Goal: Task Accomplishment & Management: Manage account settings

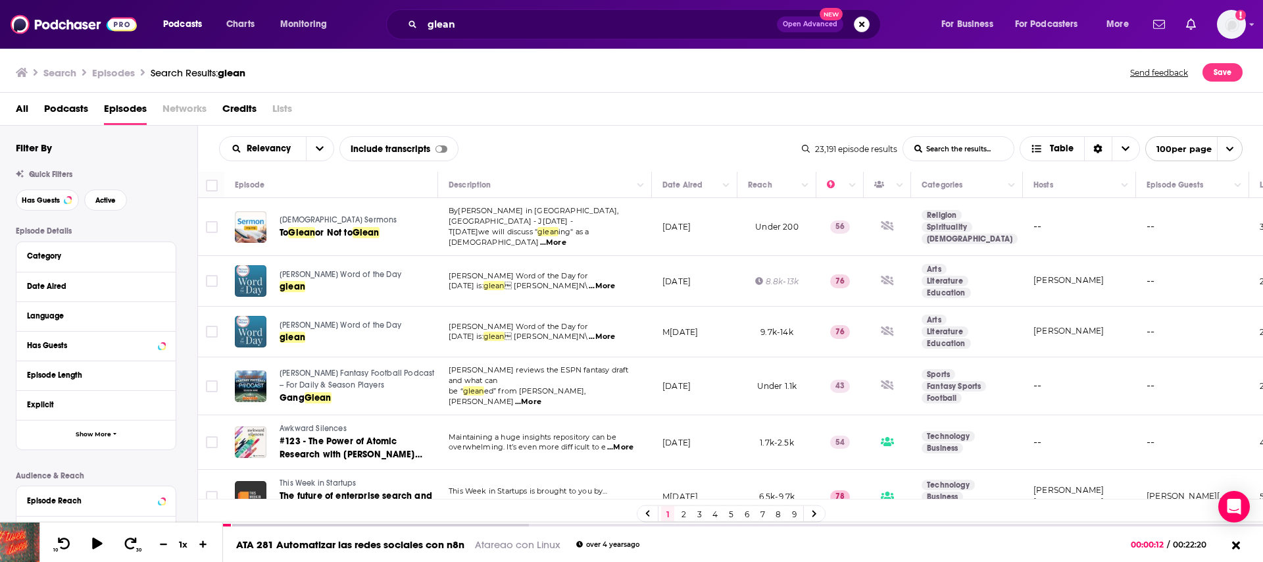
click at [862, 26] on button "Search podcasts, credits, & more..." at bounding box center [862, 24] width 16 height 16
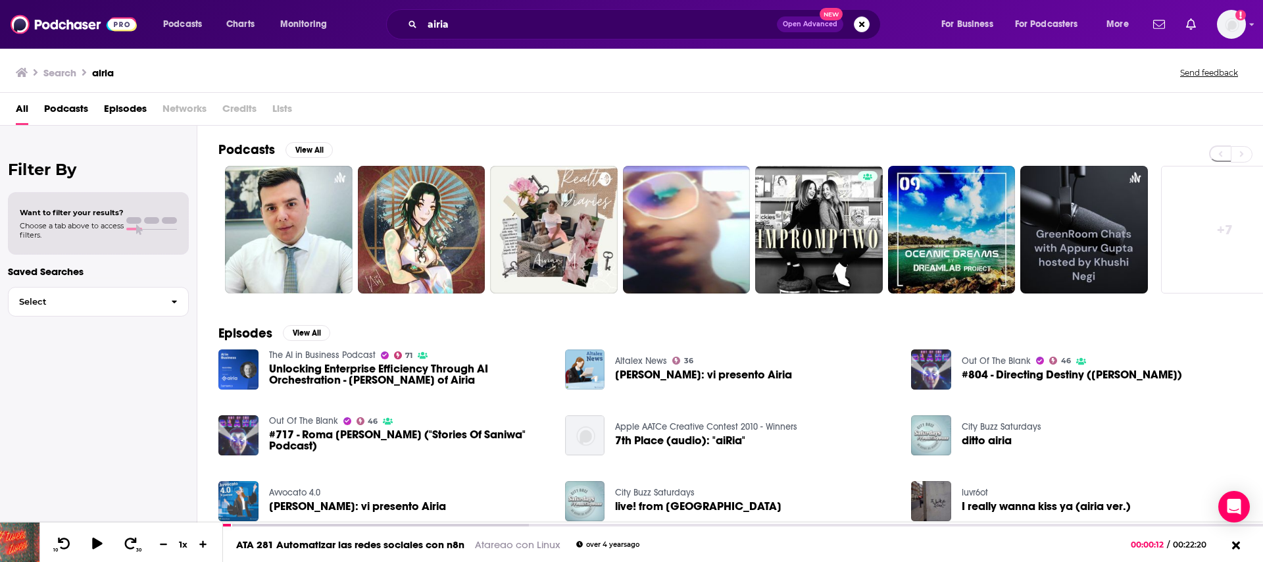
click at [112, 100] on span "Episodes" at bounding box center [125, 111] width 43 height 27
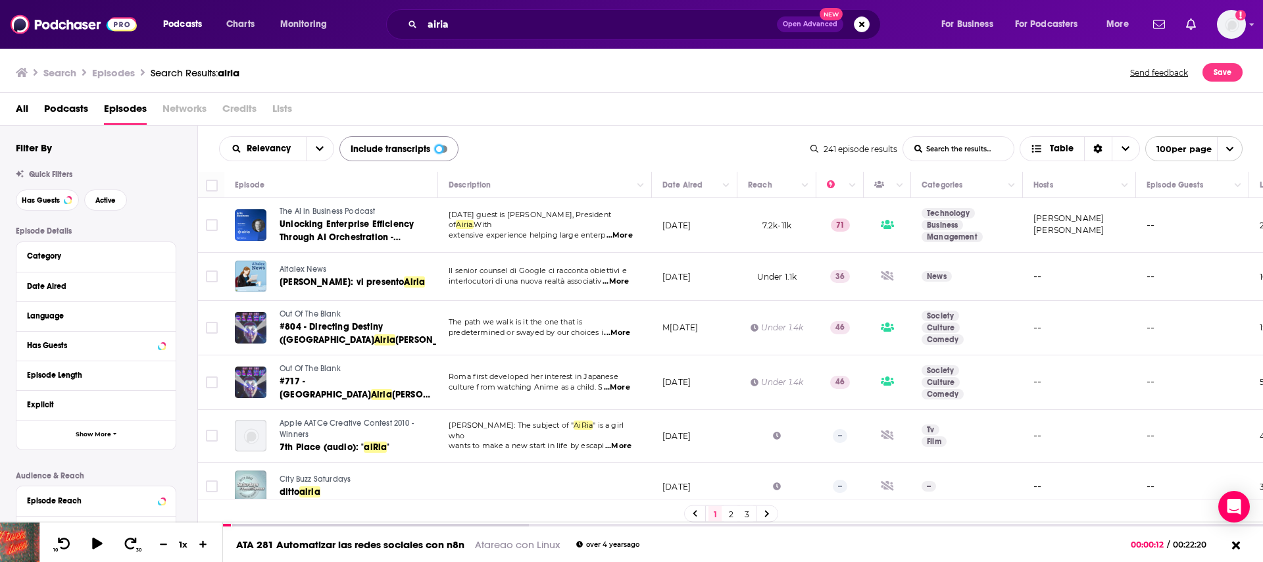
click at [438, 147] on div at bounding box center [439, 149] width 6 height 6
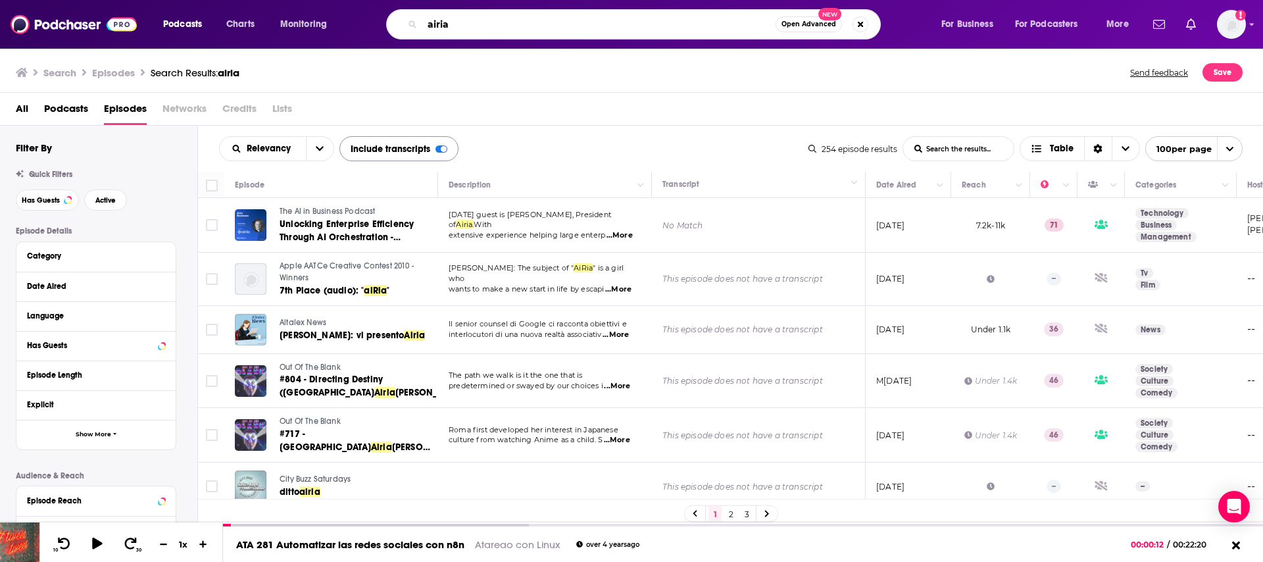
click at [464, 25] on input "airia" at bounding box center [598, 24] width 353 height 21
type input "'airia'"
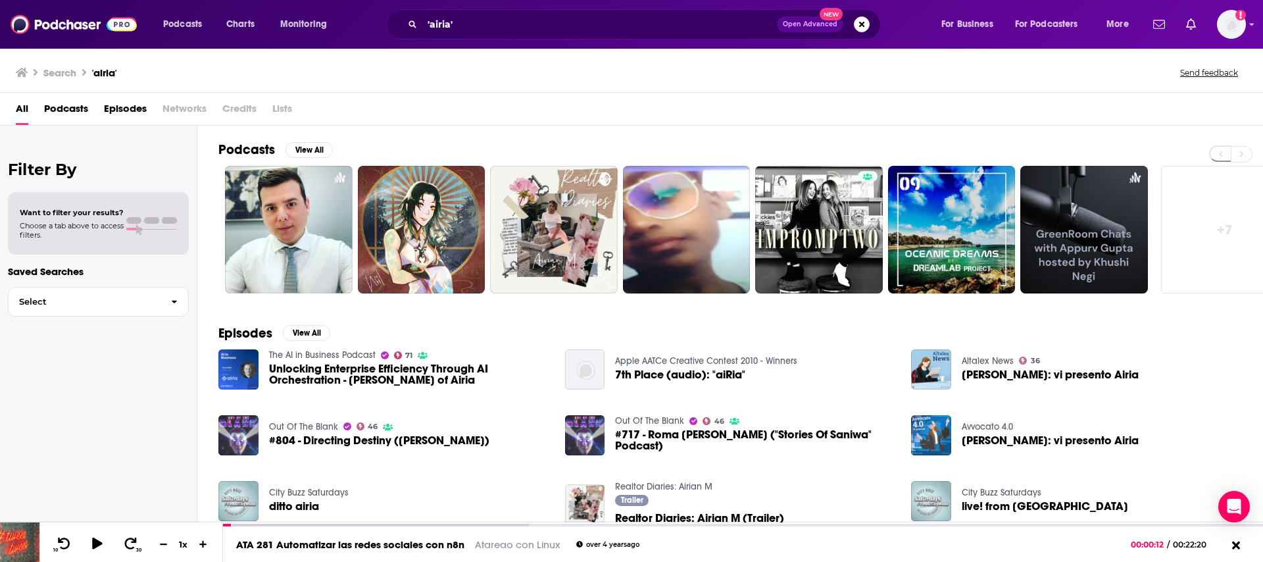
click at [64, 105] on span "Podcasts" at bounding box center [66, 111] width 44 height 27
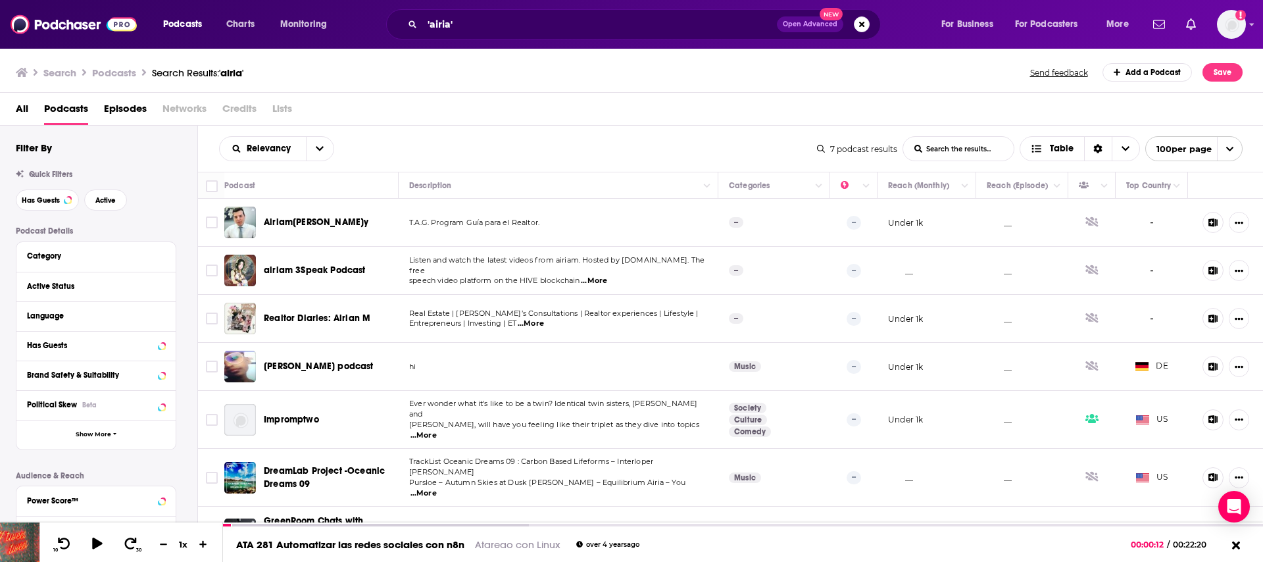
click at [119, 114] on span "Episodes" at bounding box center [125, 111] width 43 height 27
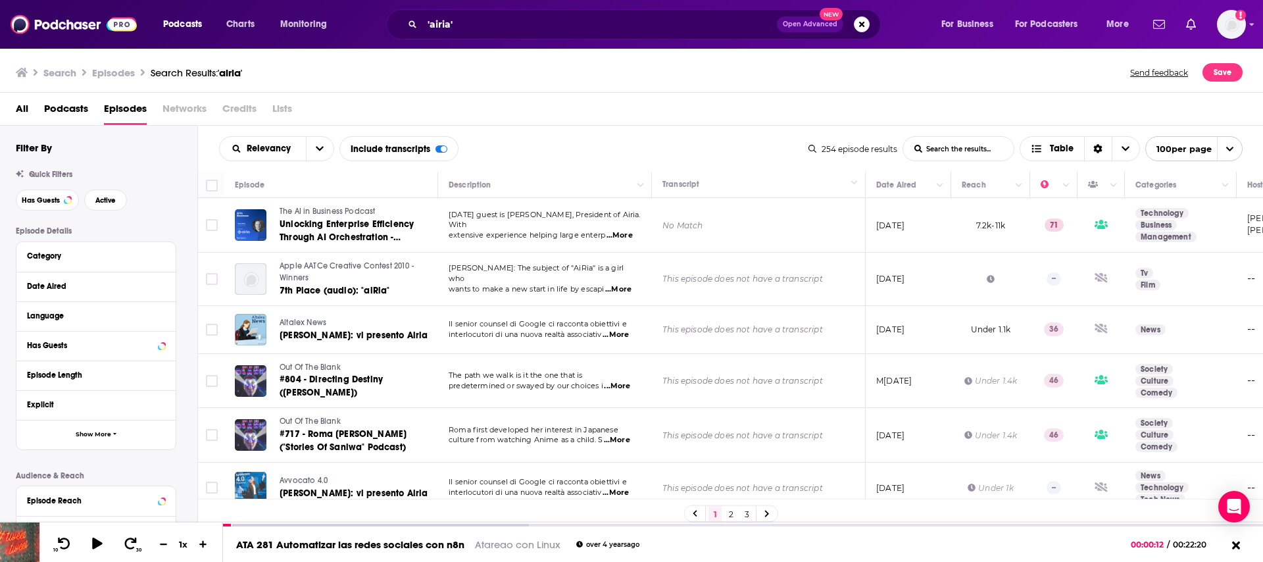
click at [70, 112] on span "Podcasts" at bounding box center [66, 111] width 44 height 27
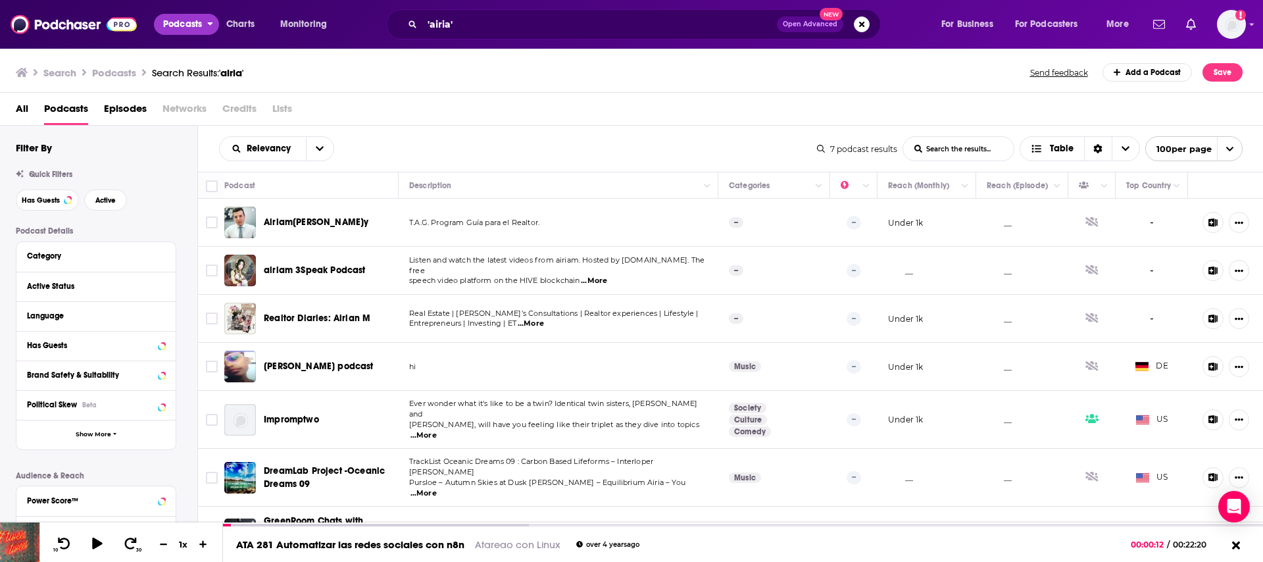
click at [179, 28] on span "Podcasts" at bounding box center [182, 24] width 39 height 18
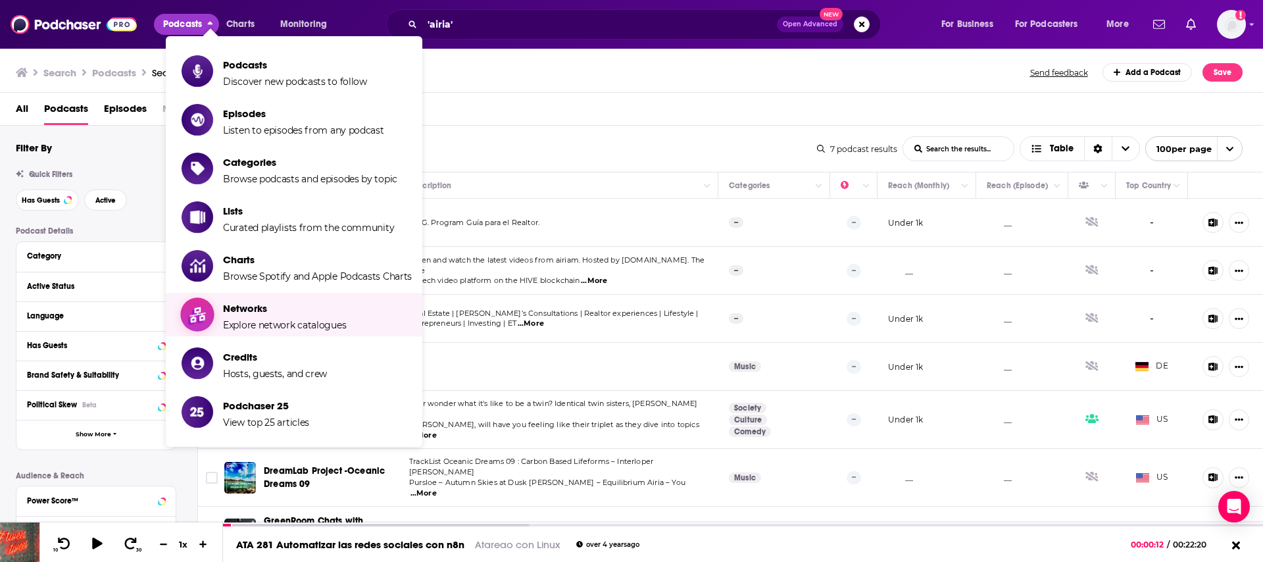
click at [282, 309] on span "Networks" at bounding box center [284, 308] width 123 height 12
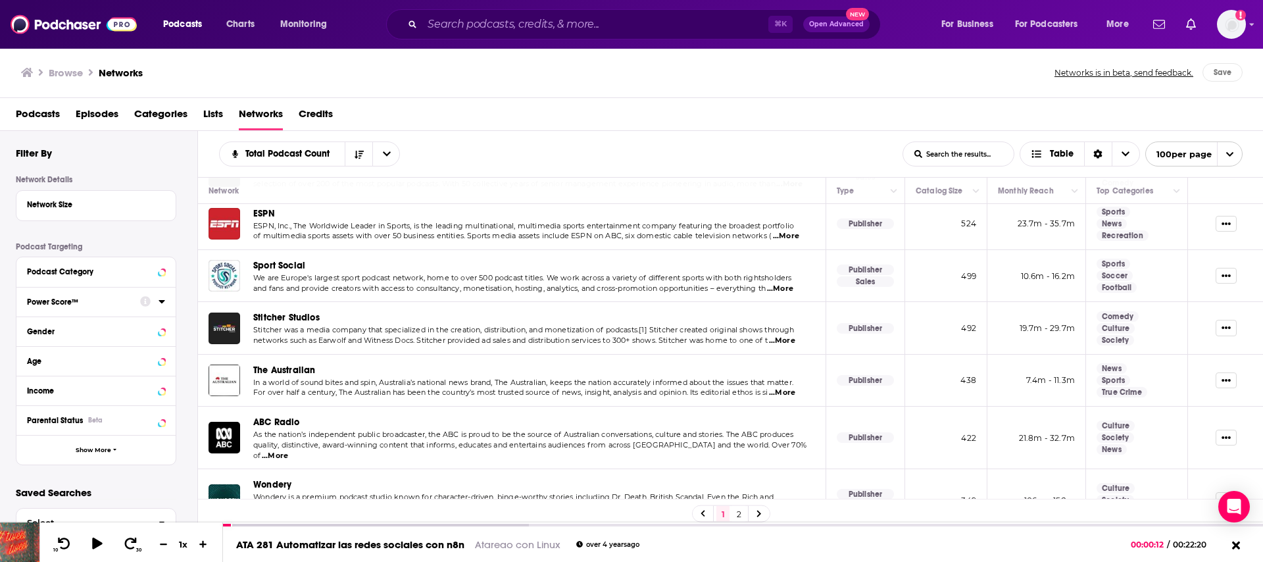
scroll to position [438, 0]
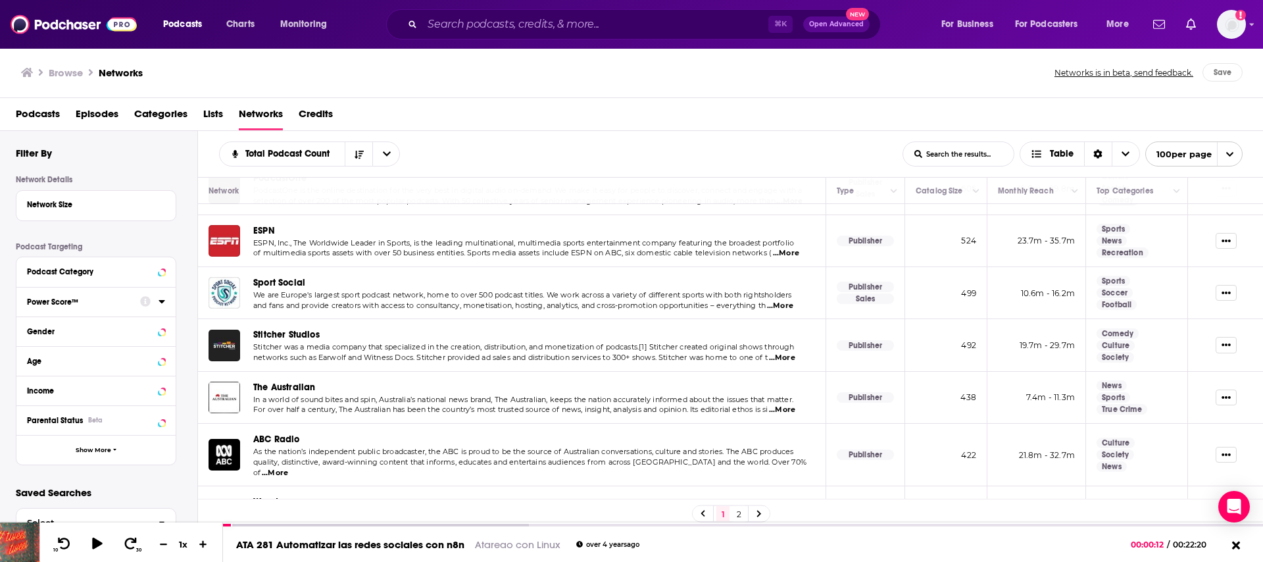
click at [215, 118] on span "Lists" at bounding box center [213, 116] width 20 height 27
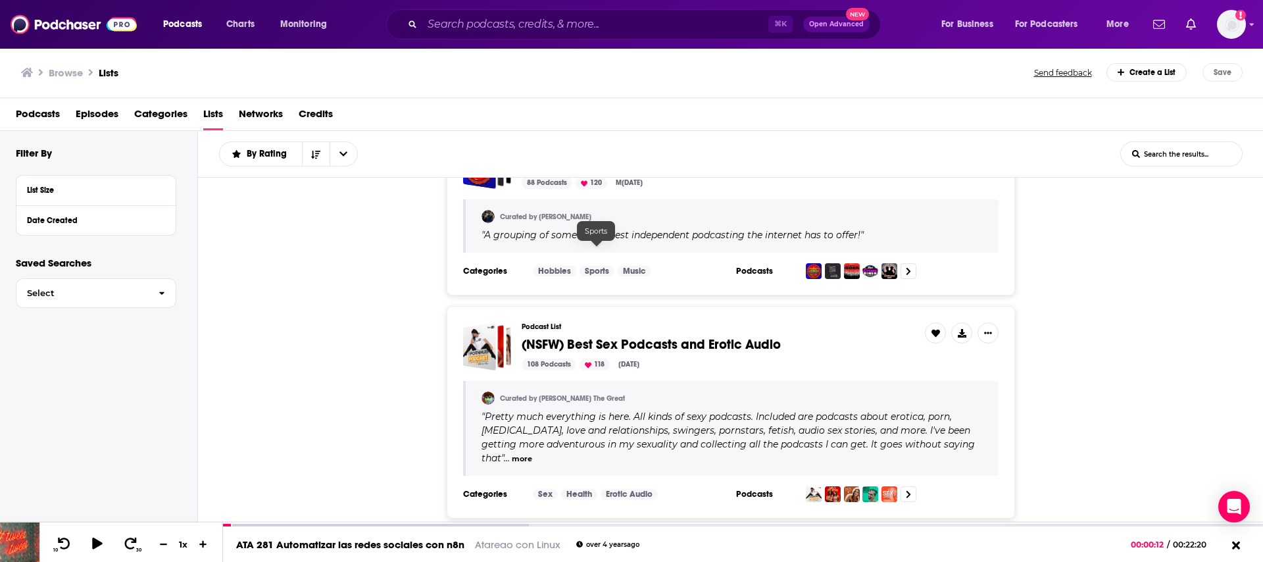
scroll to position [720, 0]
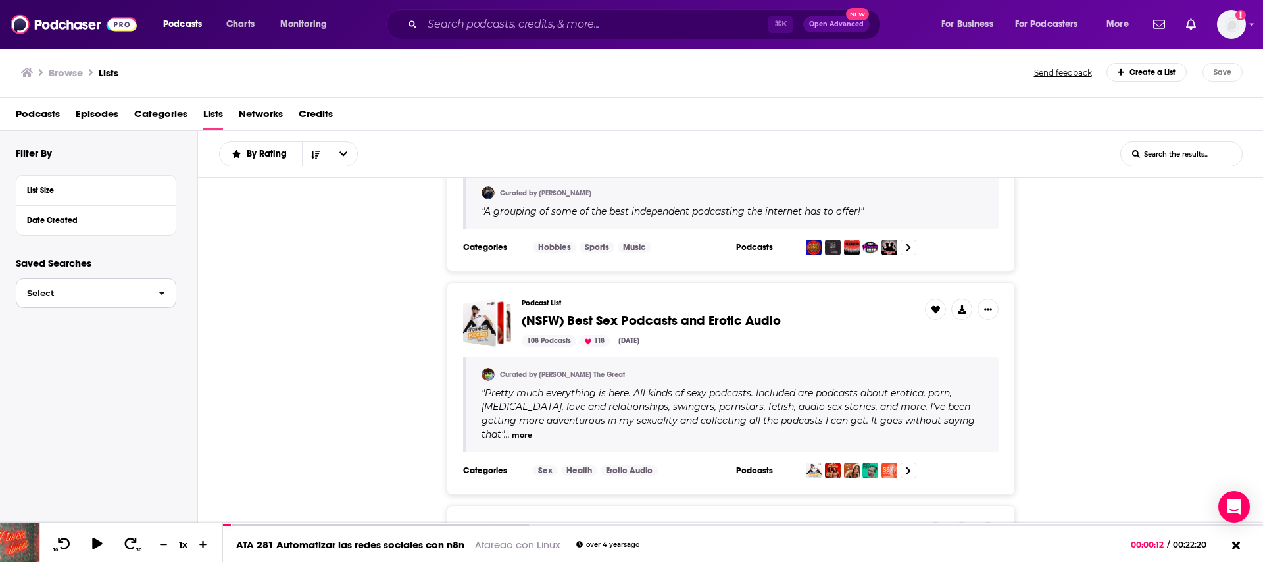
click at [93, 297] on span "Select" at bounding box center [82, 293] width 132 height 9
click at [74, 26] on img at bounding box center [74, 24] width 126 height 25
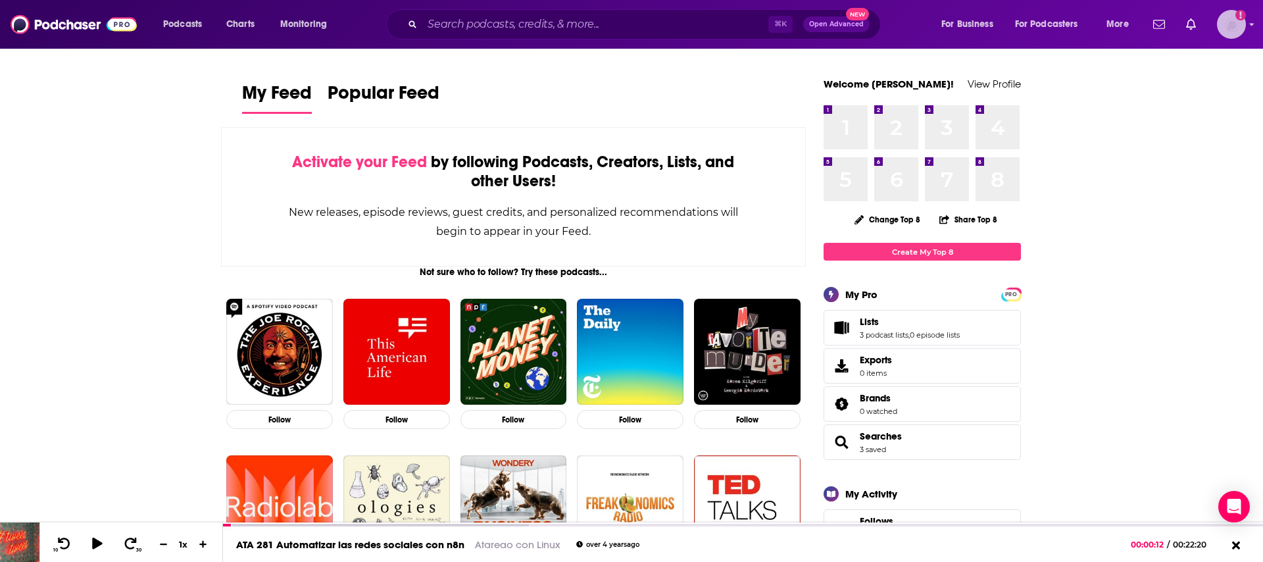
click at [1230, 27] on img "Logged in as rebeccagreenhalgh" at bounding box center [1231, 24] width 29 height 29
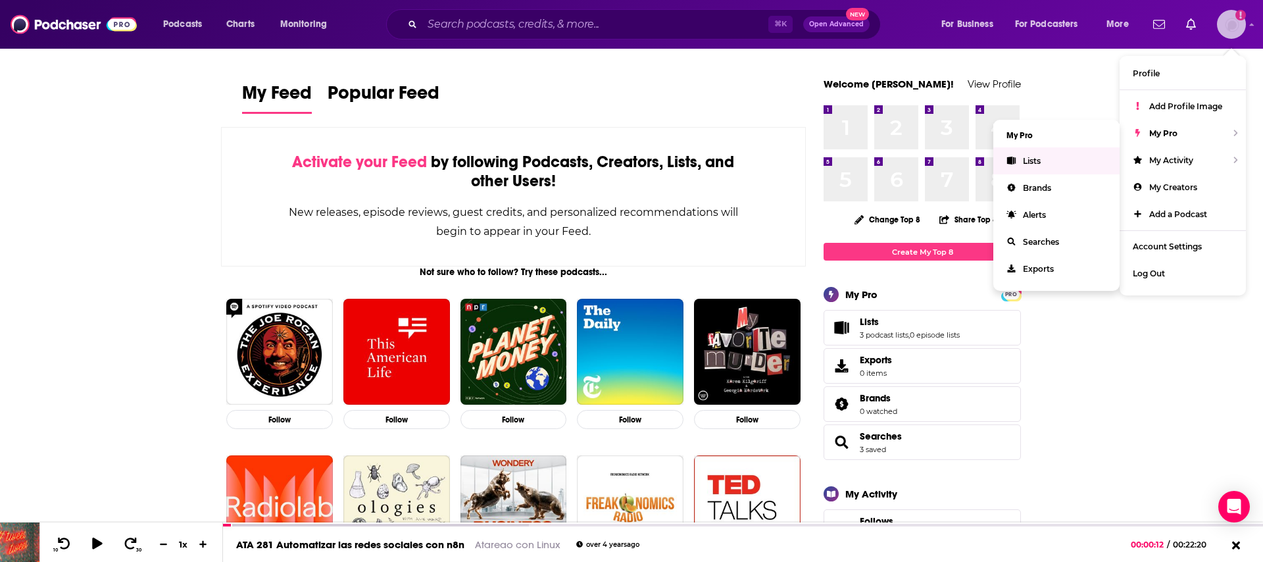
click at [1071, 159] on link "Lists" at bounding box center [1056, 160] width 126 height 27
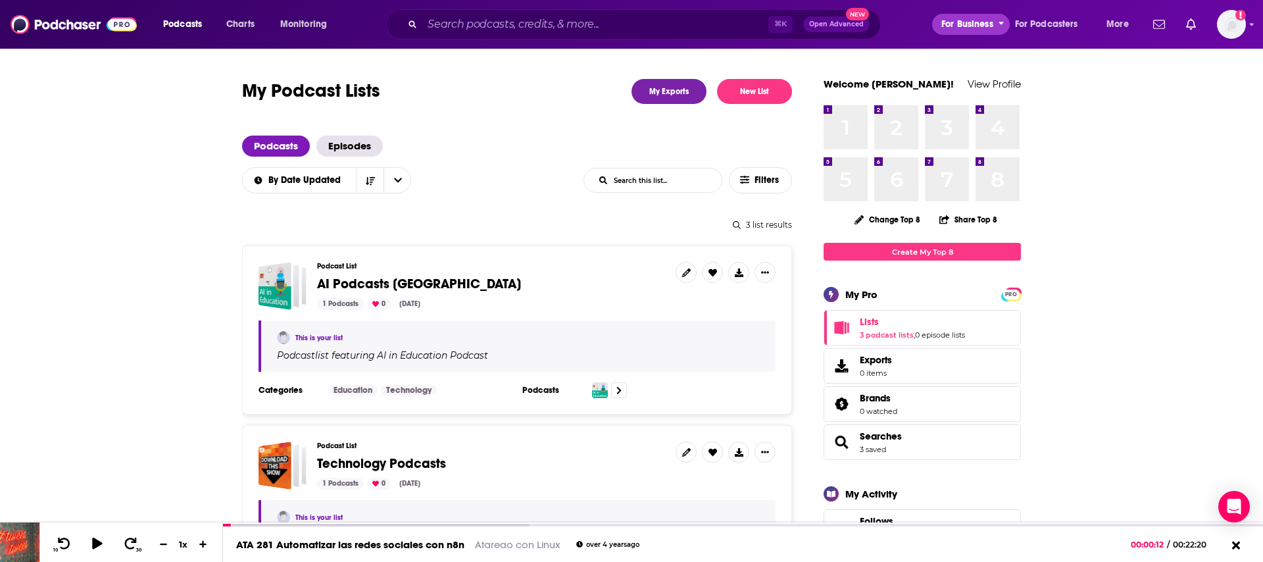
click at [1000, 23] on icon "open menu" at bounding box center [1000, 23] width 5 height 3
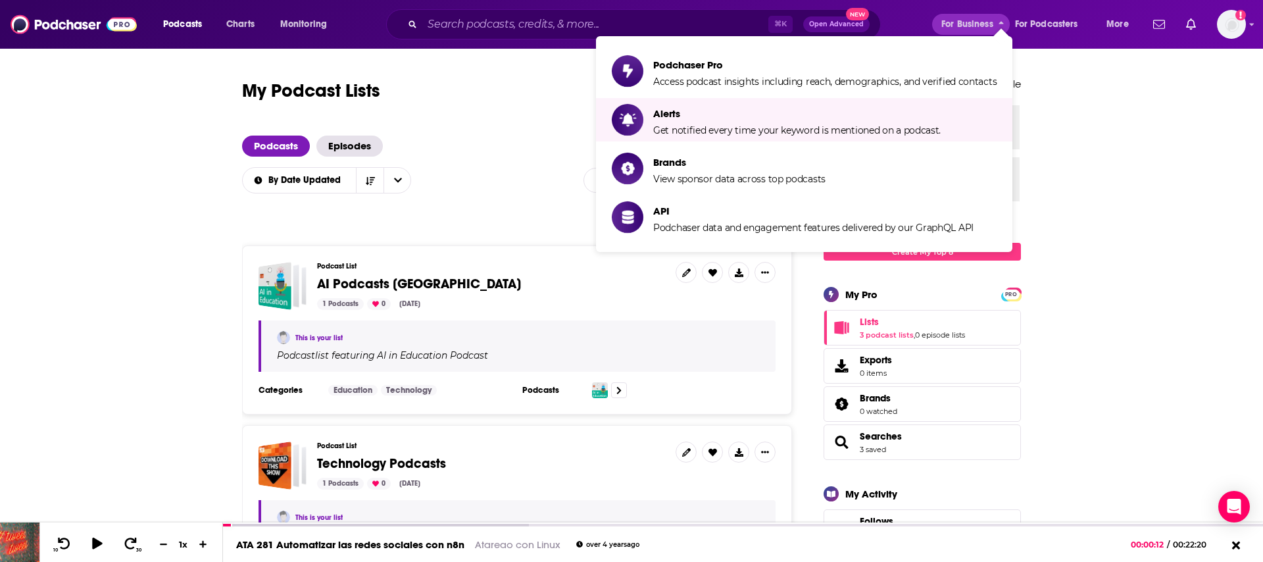
click at [364, 285] on span "AI Podcasts [GEOGRAPHIC_DATA]" at bounding box center [419, 284] width 204 height 16
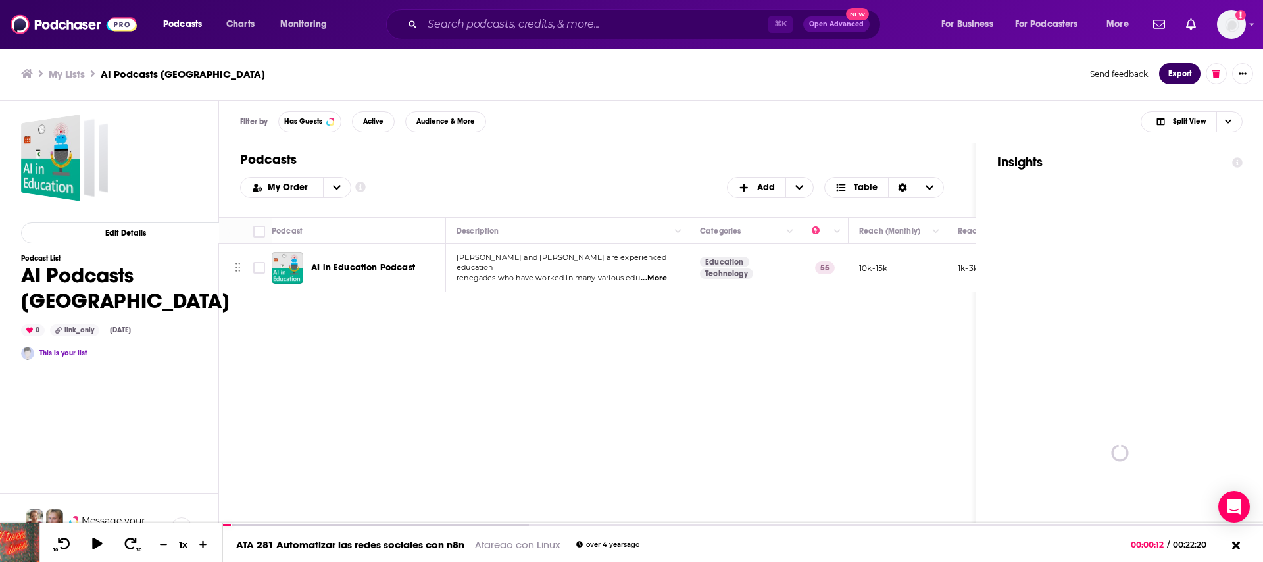
click at [1179, 74] on button "Export" at bounding box center [1179, 73] width 41 height 21
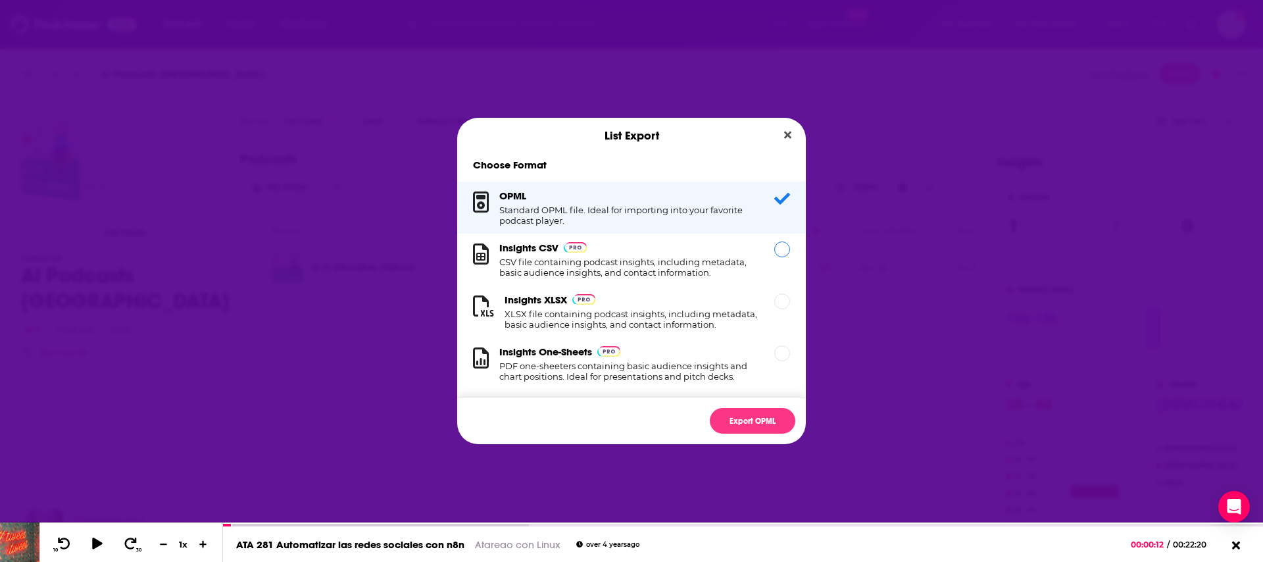
click at [754, 255] on div "Insights CSV CSV file containing podcast insights, including metadata, basic au…" at bounding box center [628, 259] width 259 height 36
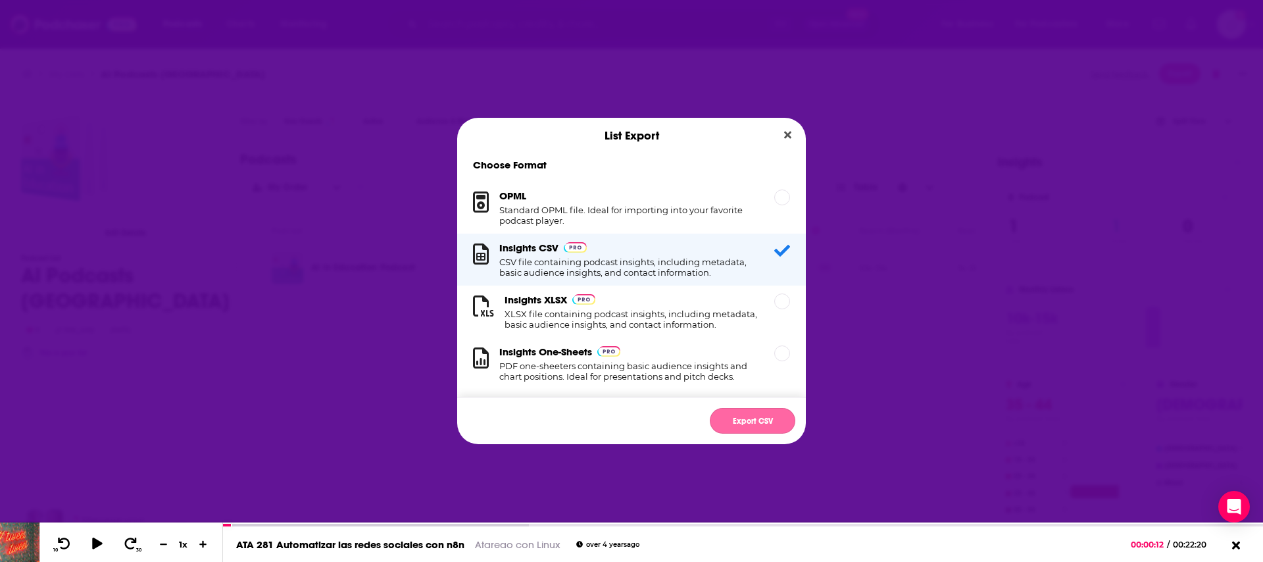
click at [748, 420] on button "Export CSV" at bounding box center [753, 421] width 86 height 26
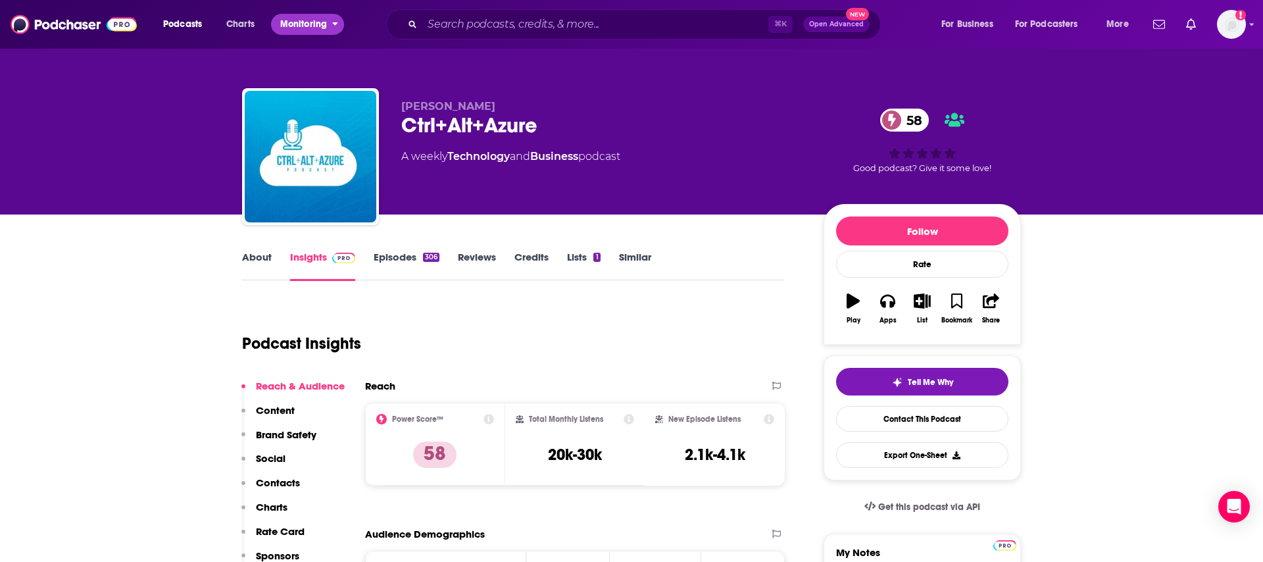
click at [320, 27] on span "Monitoring" at bounding box center [303, 24] width 47 height 18
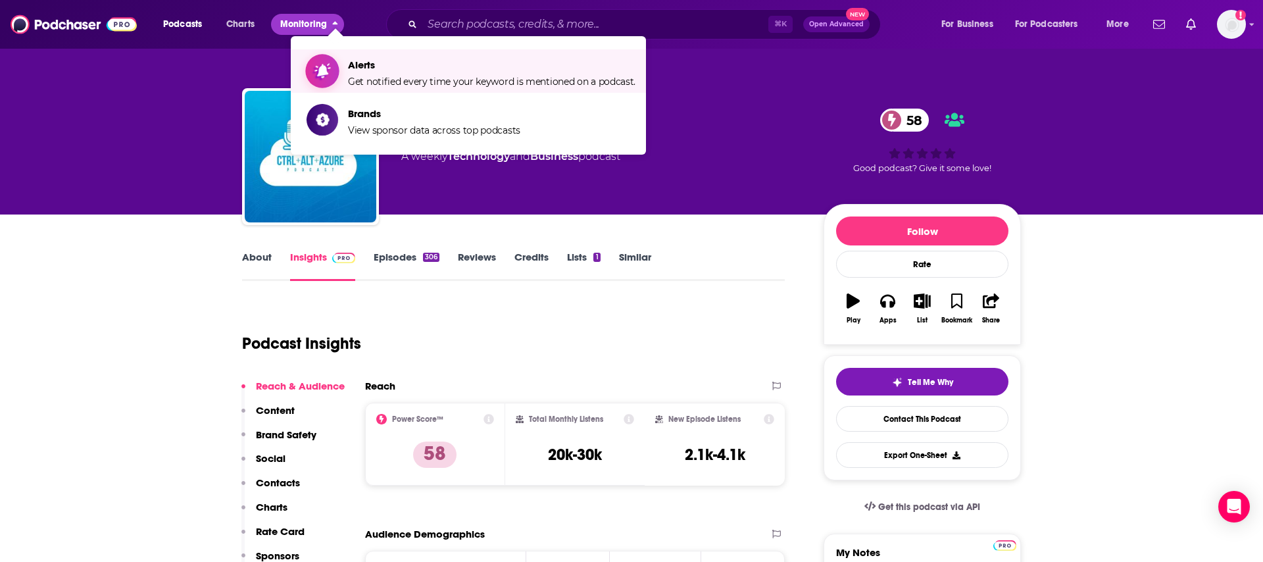
click at [393, 74] on span "Alerts Get notified every time your keyword is mentioned on a podcast." at bounding box center [491, 71] width 287 height 33
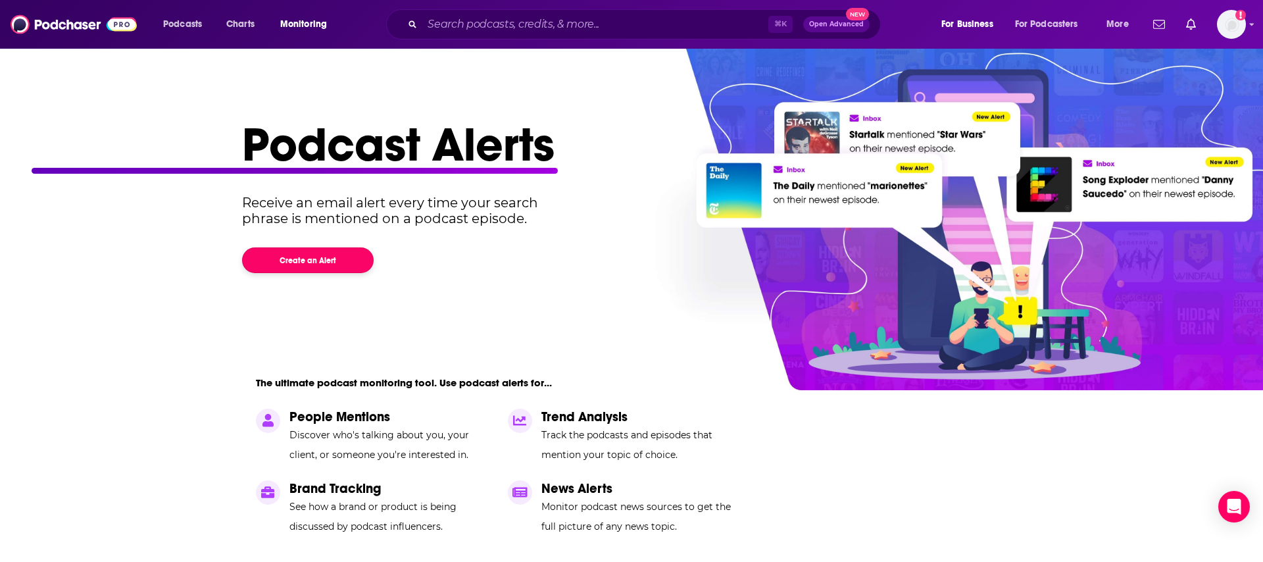
click at [314, 257] on button "Create an Alert" at bounding box center [308, 260] width 132 height 26
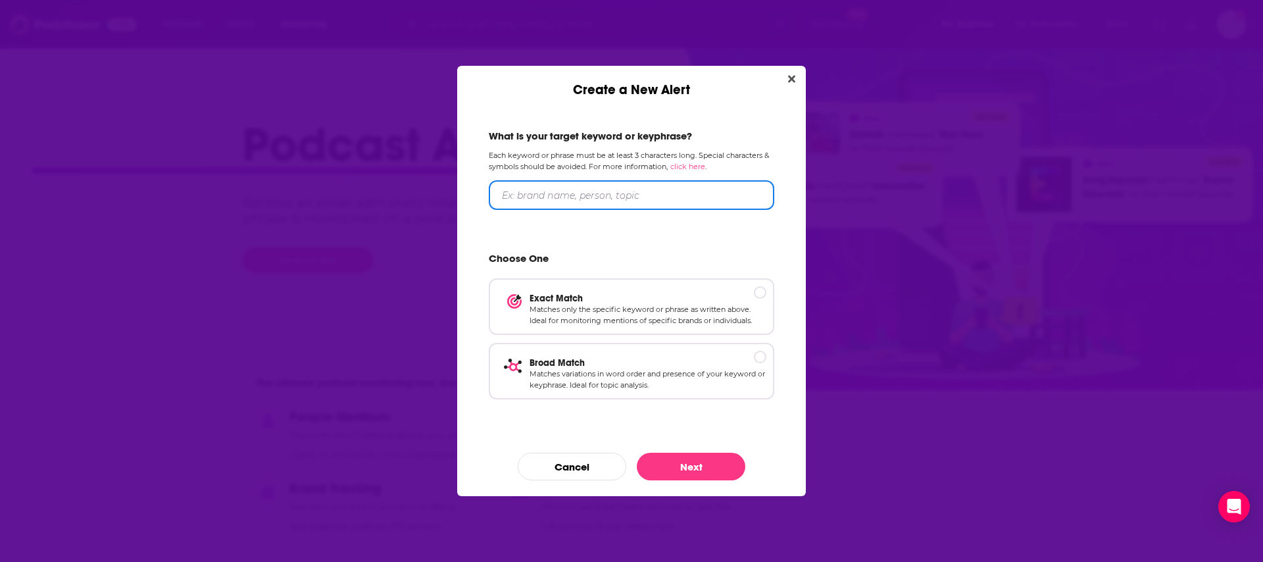
click at [586, 201] on input "Create a New Alert" at bounding box center [631, 195] width 285 height 30
type input "N8N"
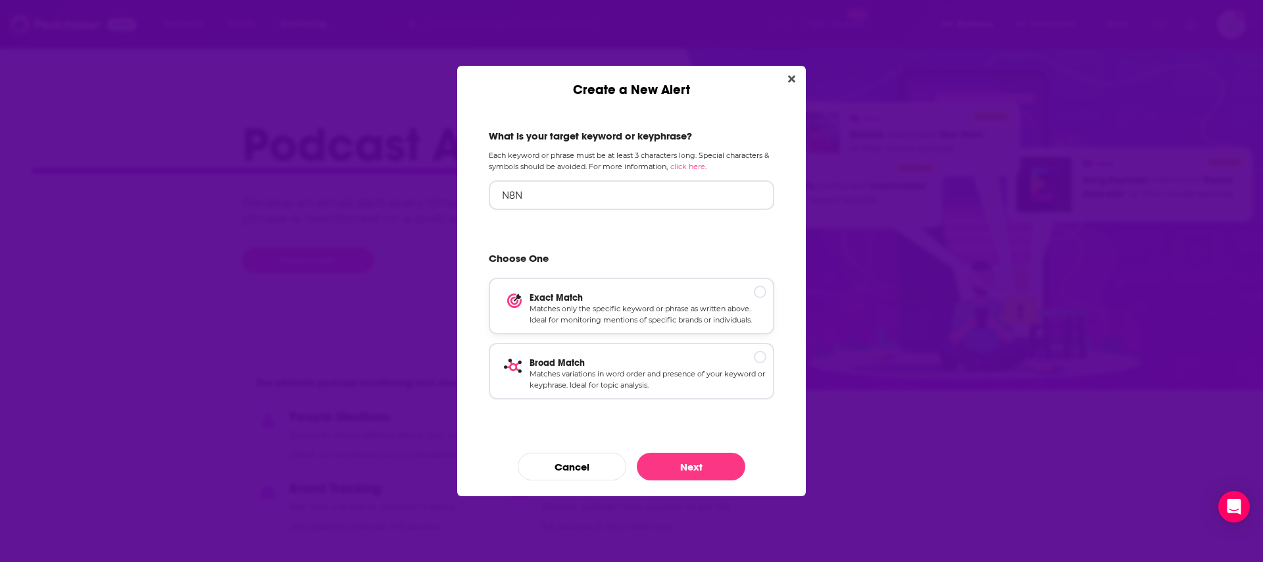
click at [658, 314] on p "Matches only the specific keyword or phrase as written above. Ideal for monitor…" at bounding box center [647, 314] width 237 height 23
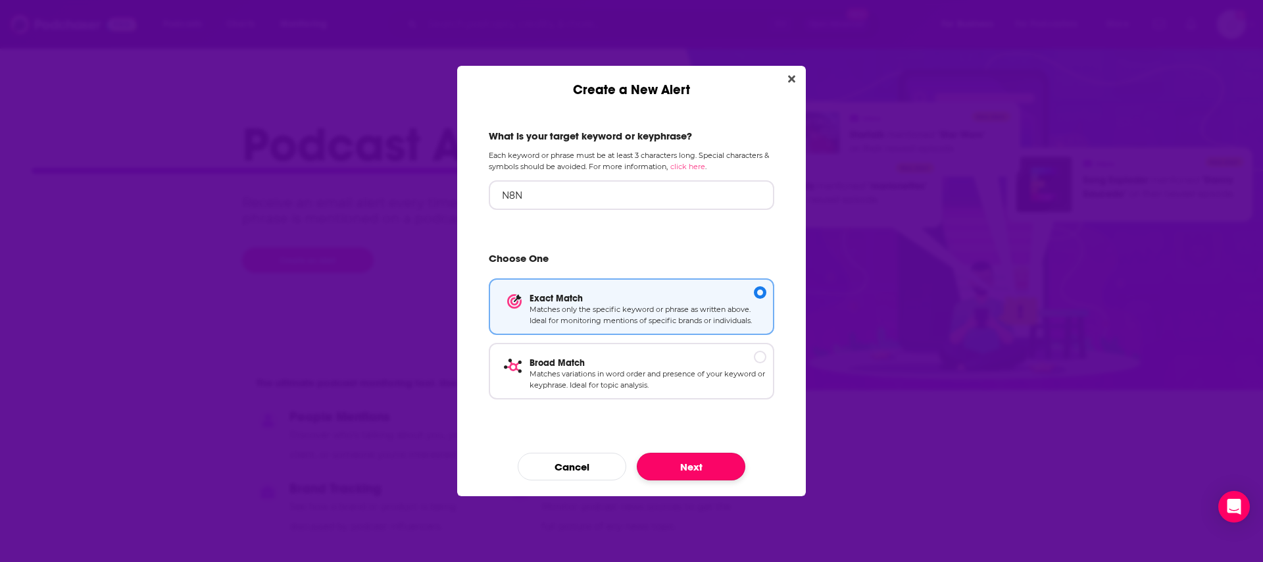
click at [674, 463] on button "Next" at bounding box center [691, 467] width 109 height 28
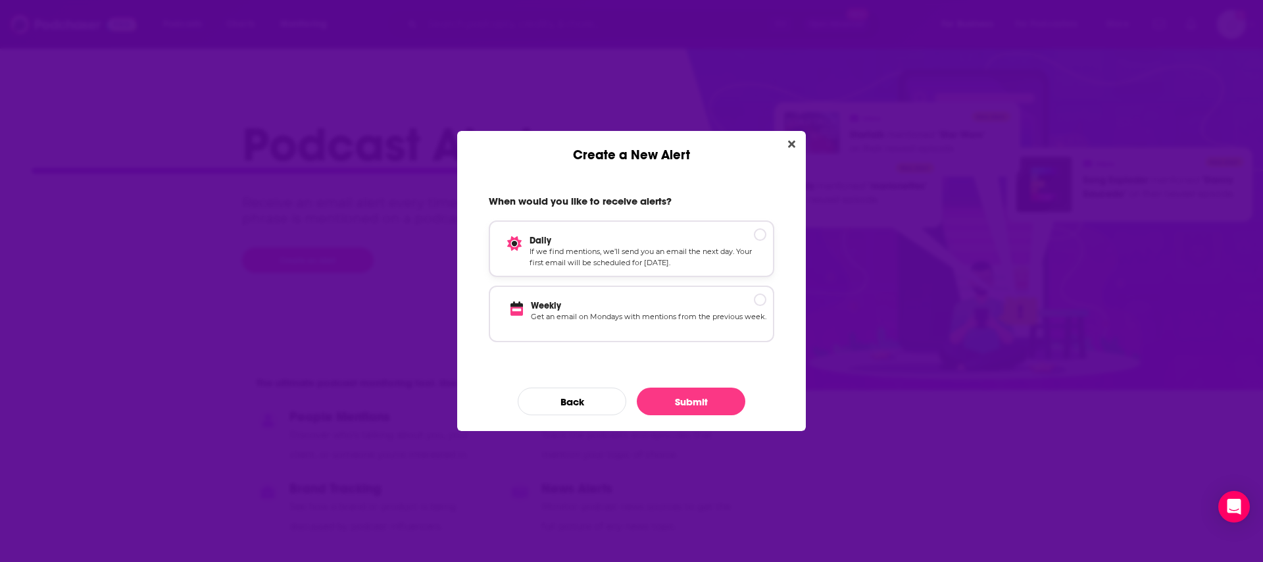
click at [693, 263] on p "If we find mentions, we’ll send you an email the next day. Your first email wil…" at bounding box center [647, 257] width 237 height 23
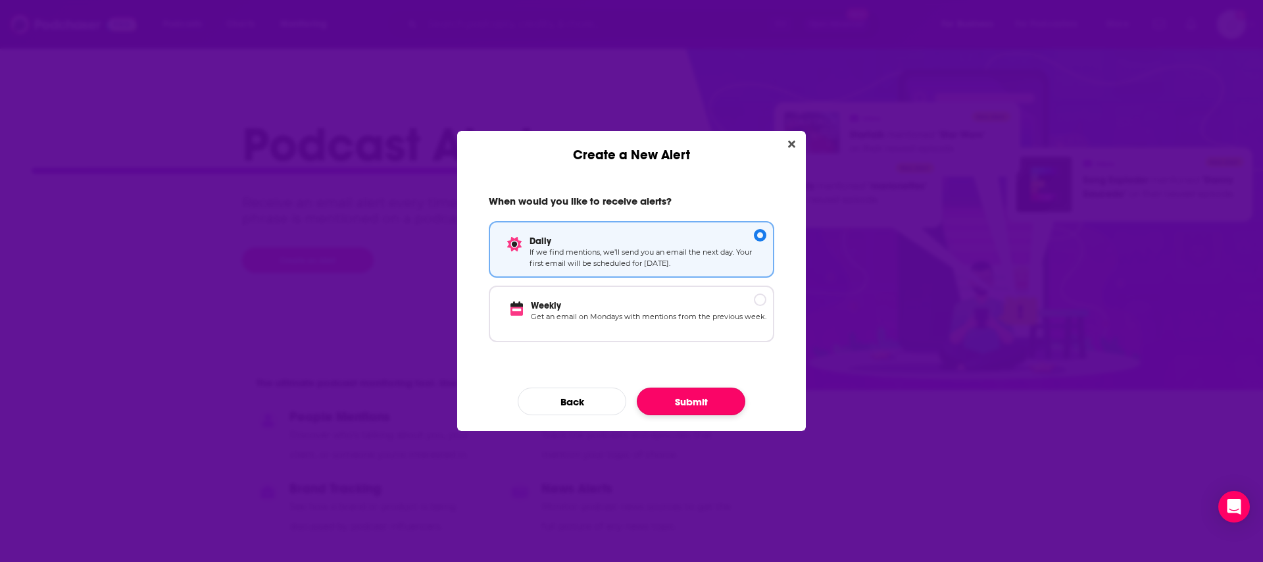
click at [674, 408] on button "Submit" at bounding box center [691, 401] width 109 height 28
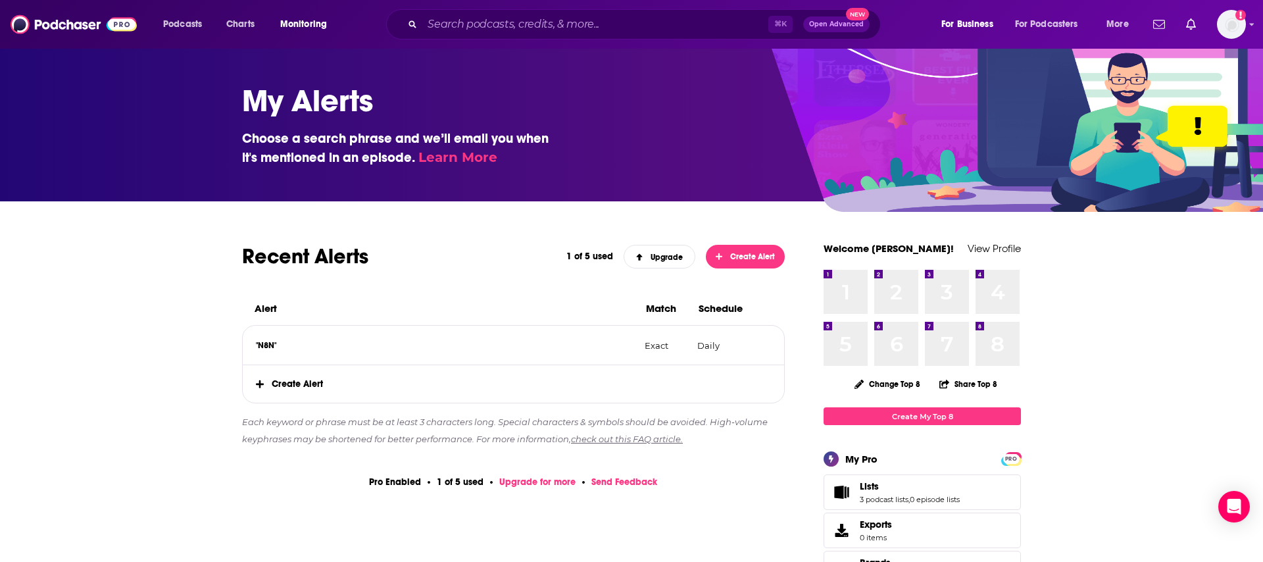
click at [306, 381] on span "Create Alert" at bounding box center [513, 383] width 541 height 37
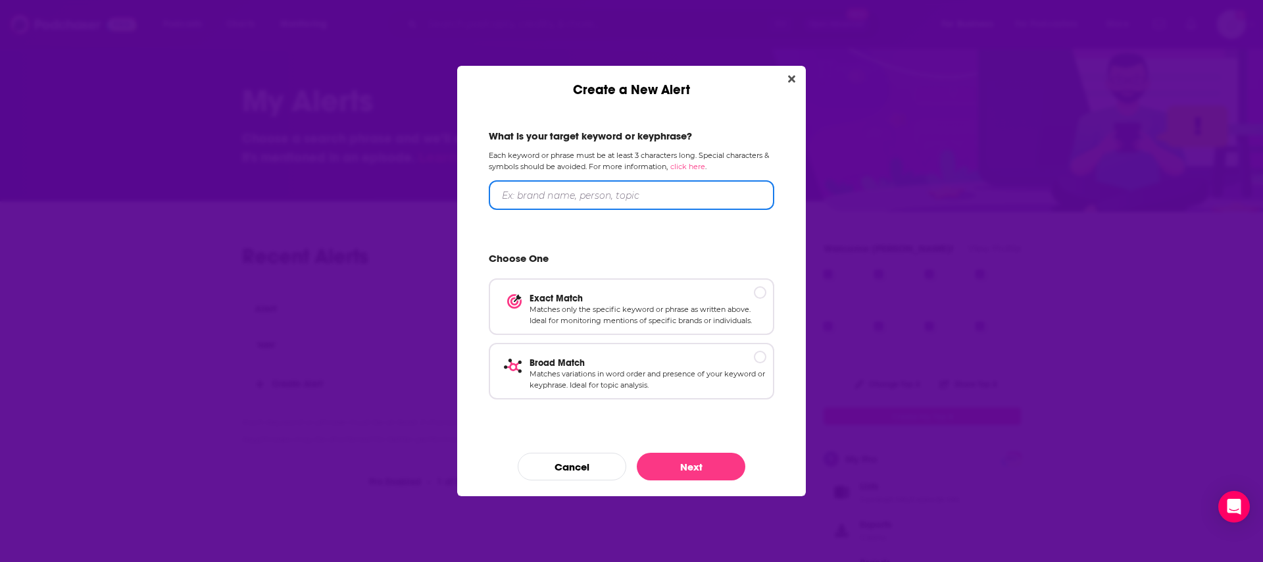
click at [599, 200] on input "Create a New Alert" at bounding box center [631, 195] width 285 height 30
type input "Airia"
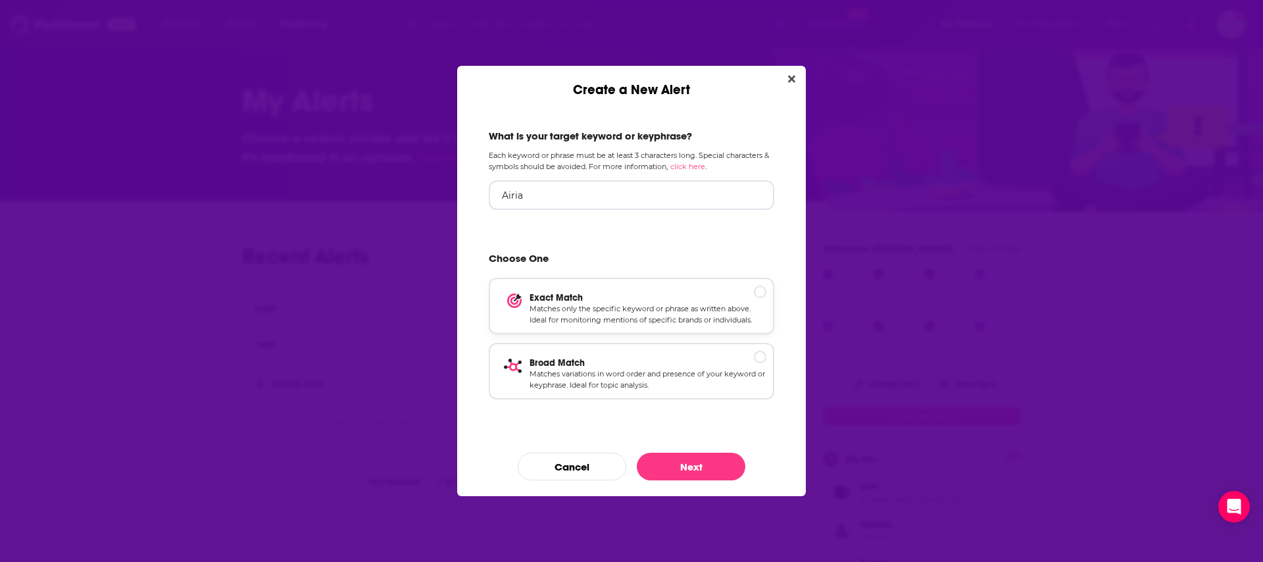
click at [687, 306] on p "Matches only the specific keyword or phrase as written above. Ideal for monitor…" at bounding box center [647, 314] width 237 height 23
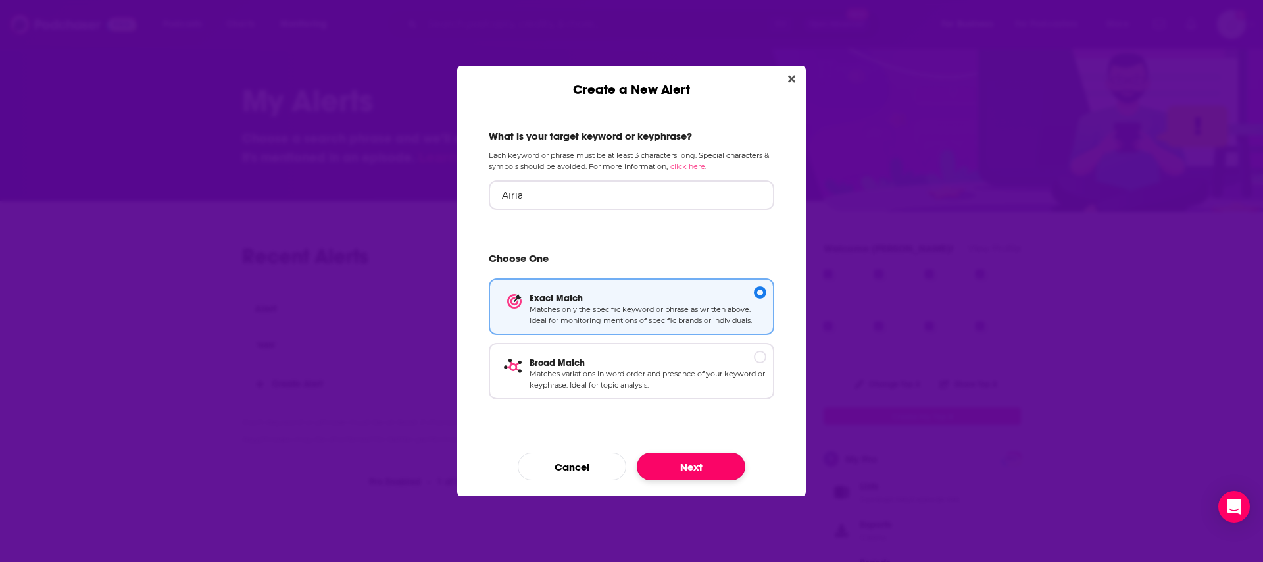
click at [687, 466] on button "Next" at bounding box center [691, 467] width 109 height 28
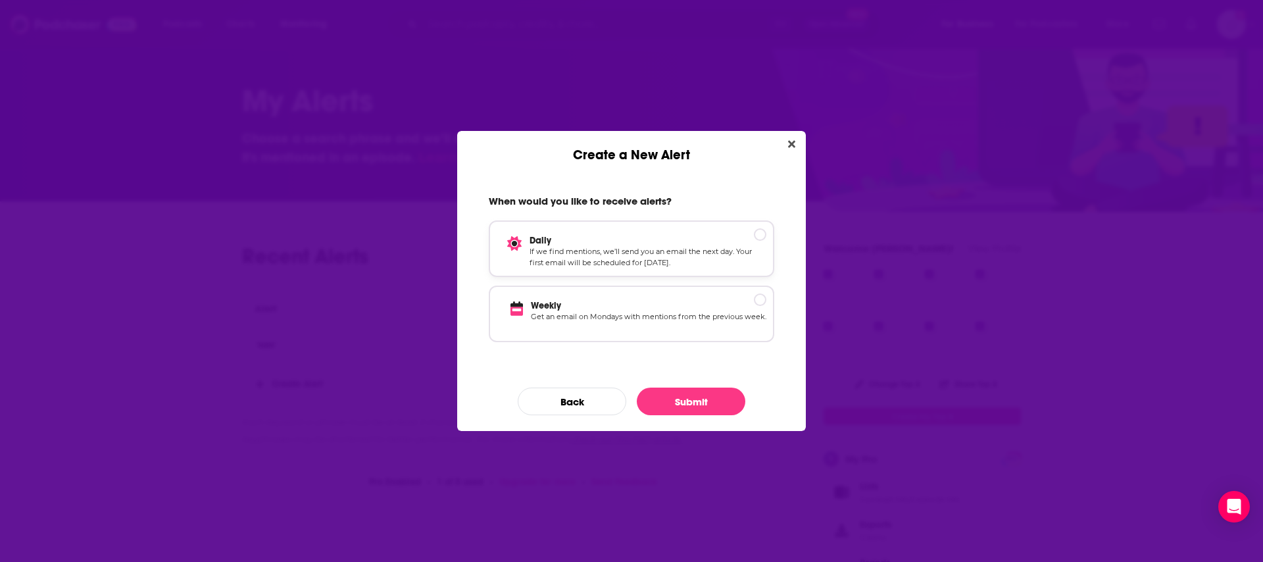
click at [666, 253] on p "If we find mentions, we’ll send you an email the next day. Your first email wil…" at bounding box center [647, 257] width 237 height 23
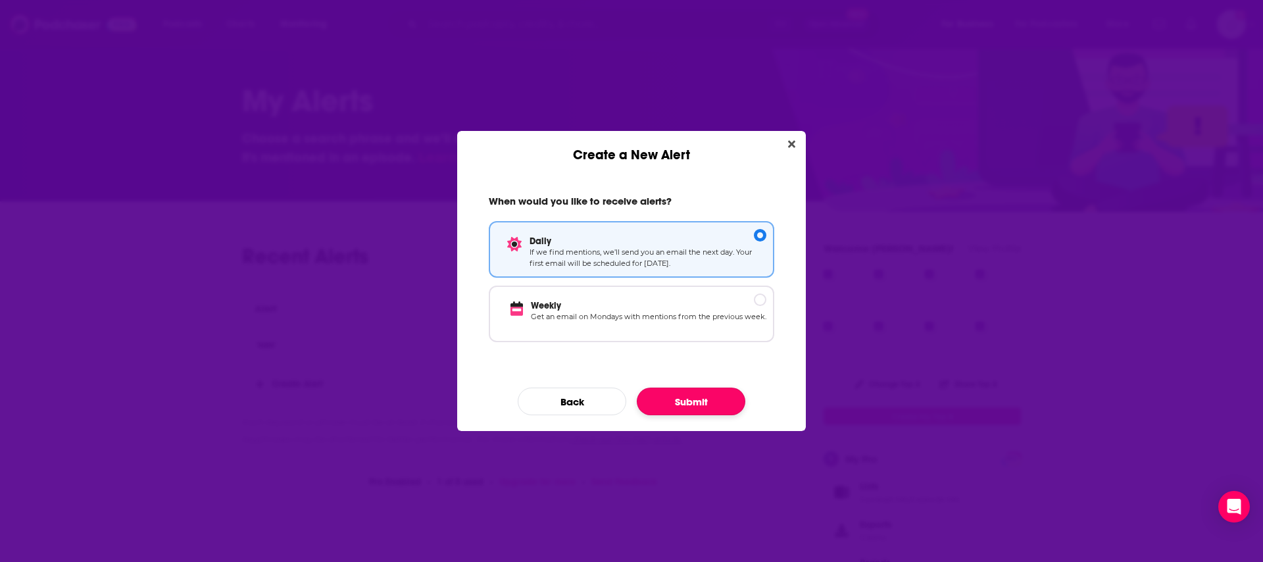
click at [698, 401] on button "Submit" at bounding box center [691, 401] width 109 height 28
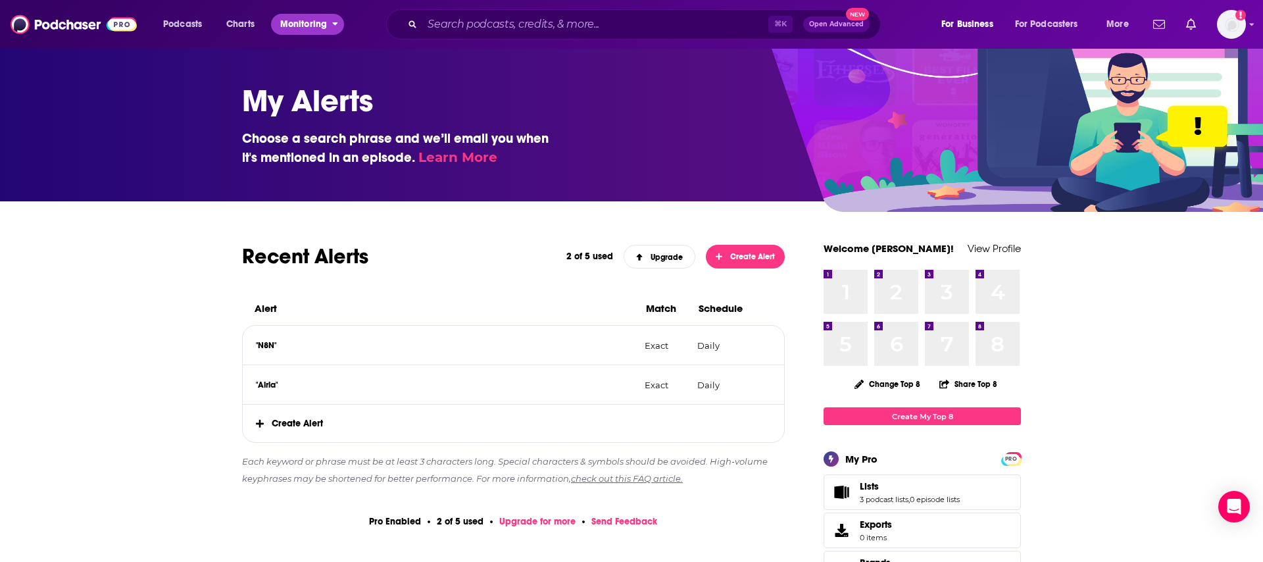
click at [298, 29] on span "Monitoring" at bounding box center [303, 24] width 47 height 18
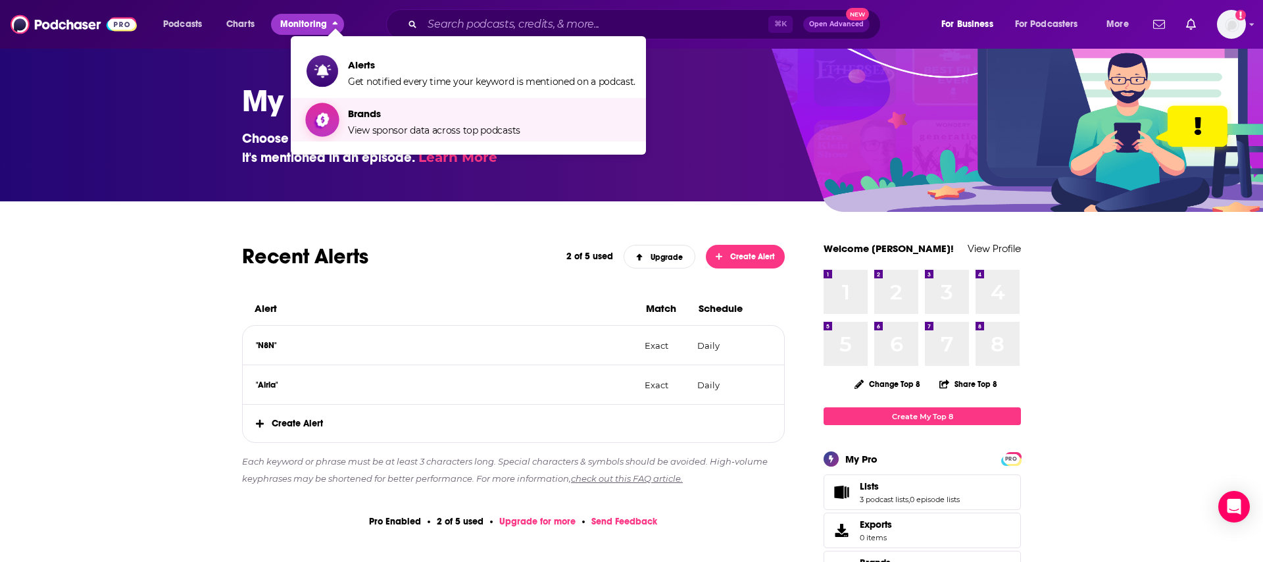
click at [339, 110] on link "Brands View sponsor data across top podcasts" at bounding box center [470, 119] width 329 height 33
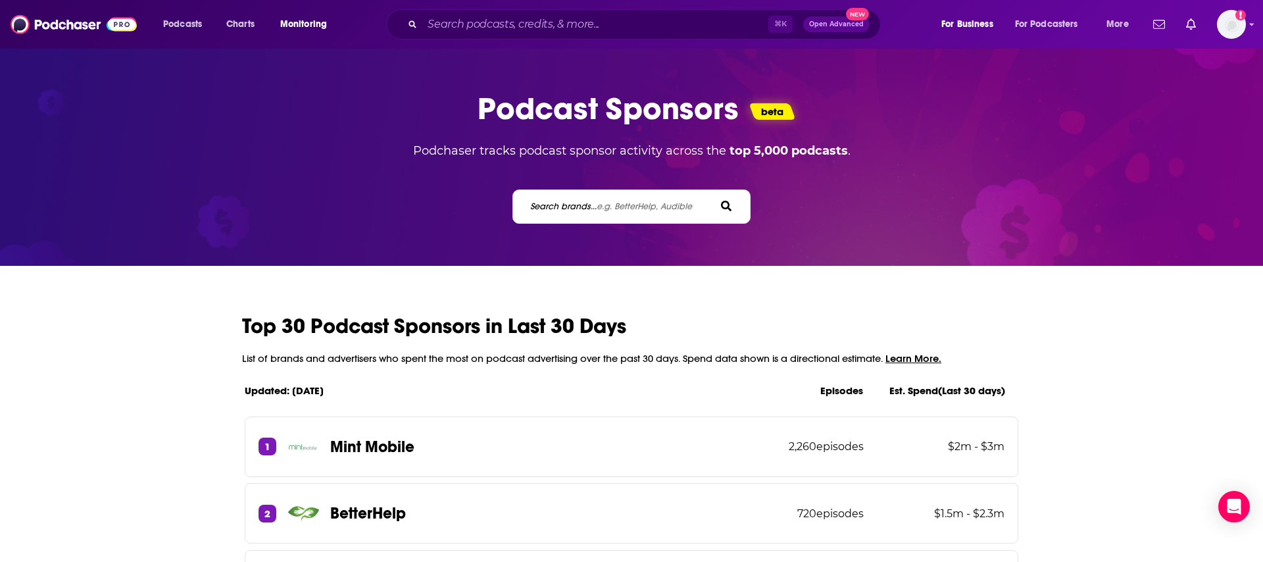
click at [597, 208] on span "e.g. BetterHelp, Audible" at bounding box center [644, 206] width 95 height 11
click at [597, 208] on input "Search brands... e.g. BetterHelp, Audible" at bounding box center [588, 206] width 118 height 14
type input "n8n"
